Goal: Use online tool/utility: Utilize a website feature to perform a specific function

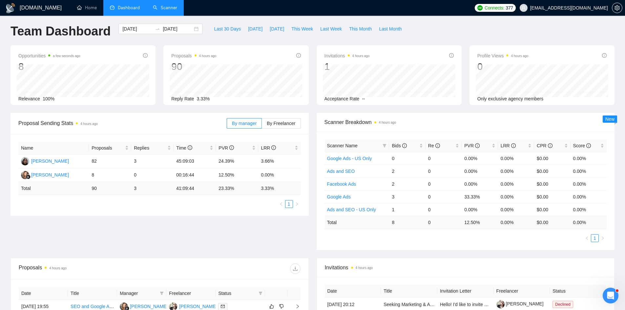
click at [160, 8] on link "Scanner" at bounding box center [165, 8] width 24 height 6
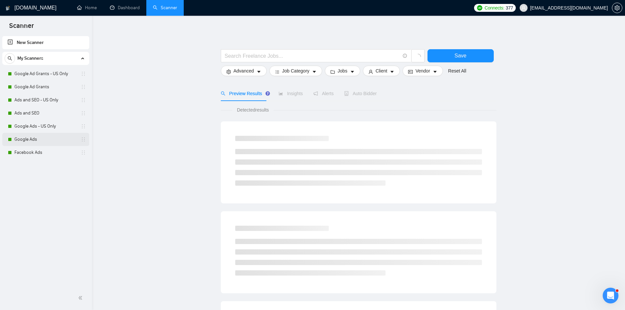
click at [36, 140] on link "Google Ads" at bounding box center [45, 139] width 62 height 13
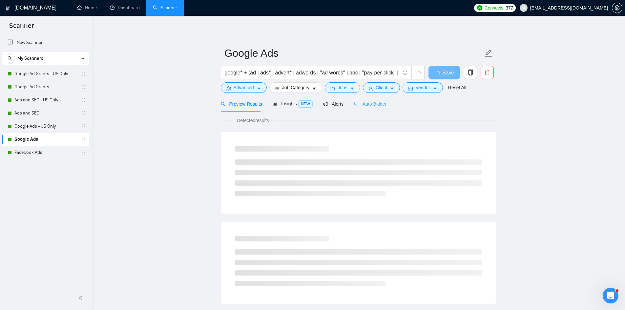
click at [364, 98] on div "Auto Bidder" at bounding box center [370, 103] width 32 height 15
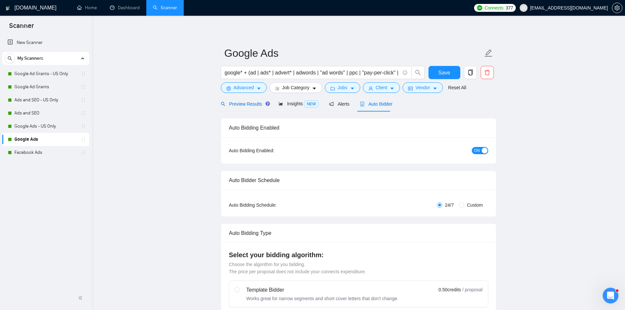
click at [239, 106] on span "Preview Results" at bounding box center [244, 103] width 47 height 5
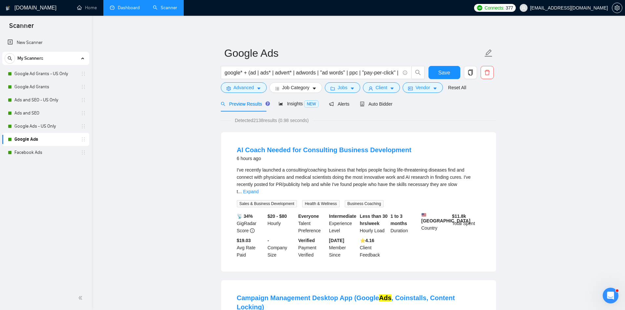
click at [127, 8] on link "Dashboard" at bounding box center [125, 8] width 30 height 6
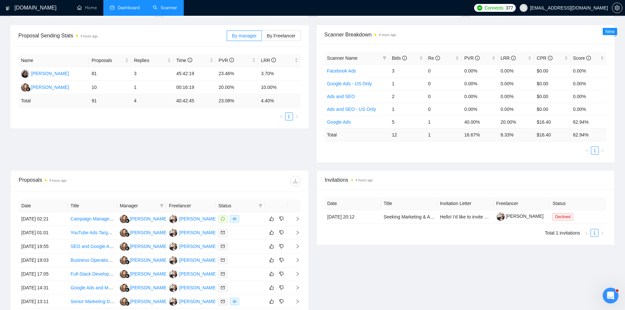
scroll to position [98, 0]
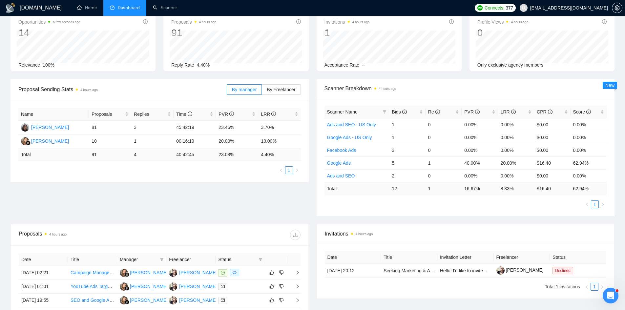
click at [3, 145] on div "GigRadar.io Home Dashboard Scanner Connects: 377 betterbidstrategy@gmail.com Te…" at bounding box center [312, 224] width 625 height 520
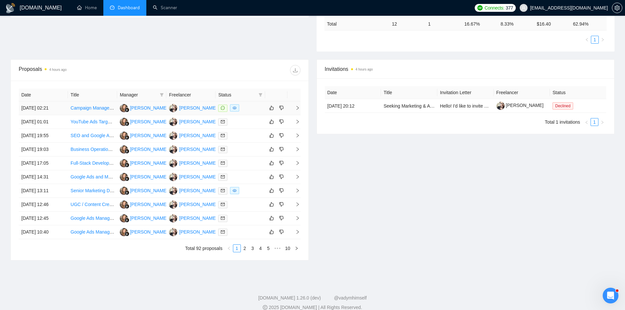
scroll to position [202, 0]
click at [245, 247] on link "2" at bounding box center [244, 248] width 7 height 7
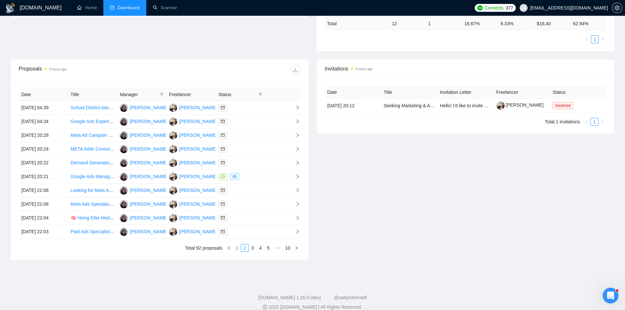
click at [238, 248] on link "1" at bounding box center [236, 248] width 7 height 7
